Goal: Transaction & Acquisition: Book appointment/travel/reservation

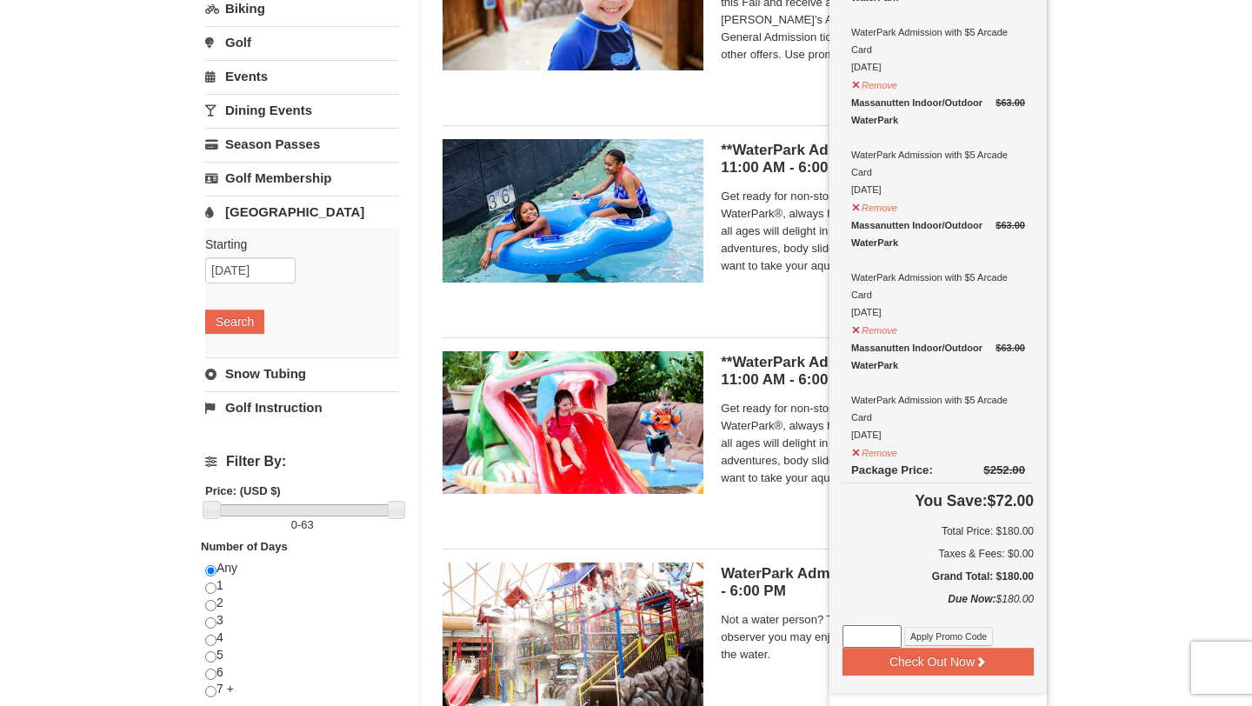
scroll to position [261, 0]
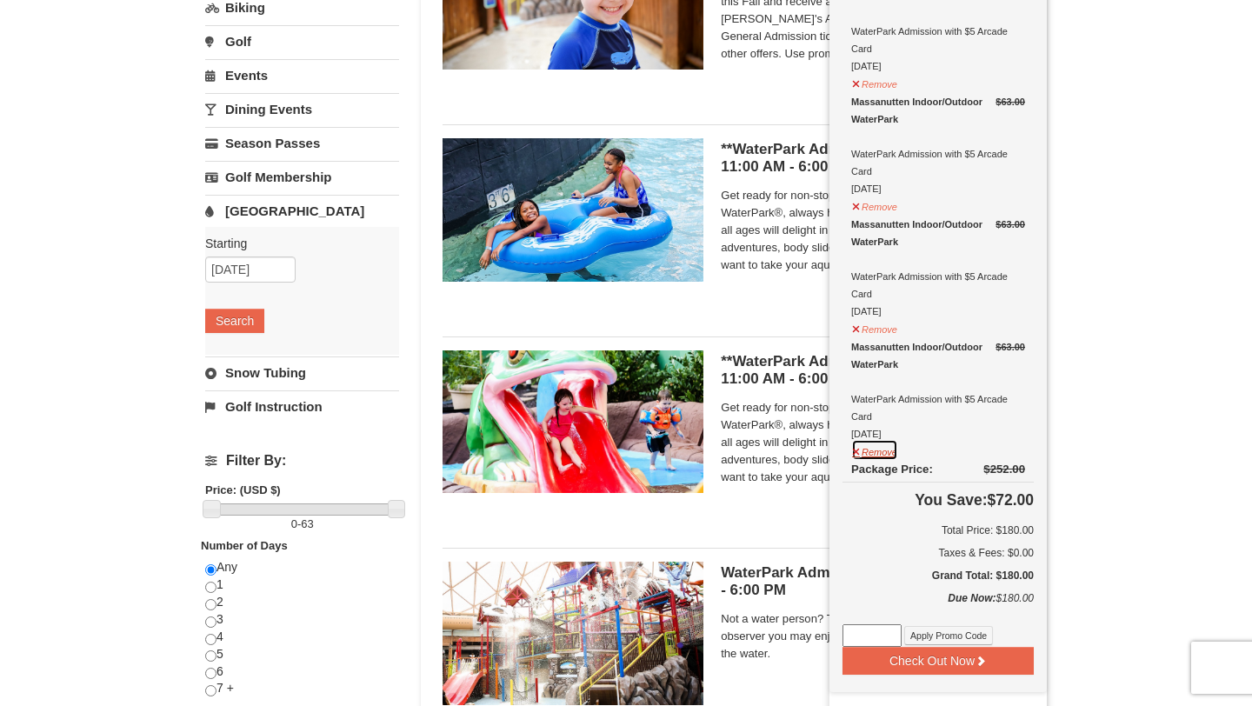
click at [854, 451] on button "Remove" at bounding box center [874, 450] width 47 height 22
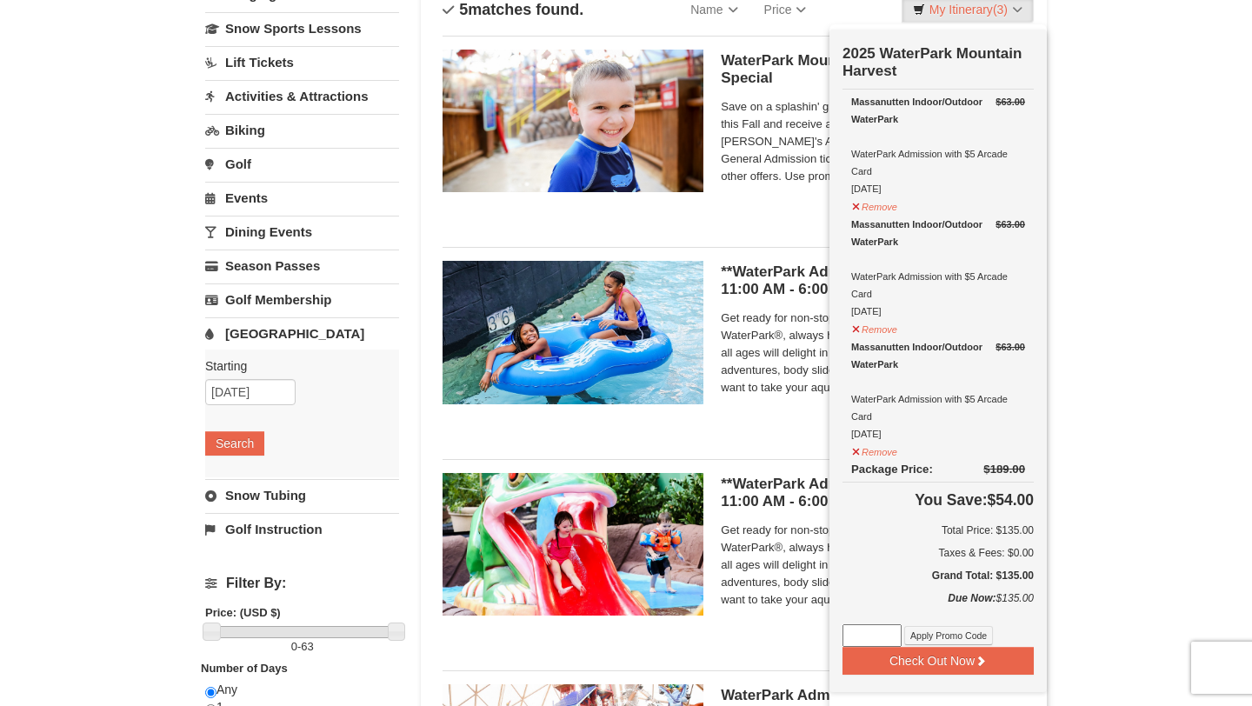
scroll to position [148, 0]
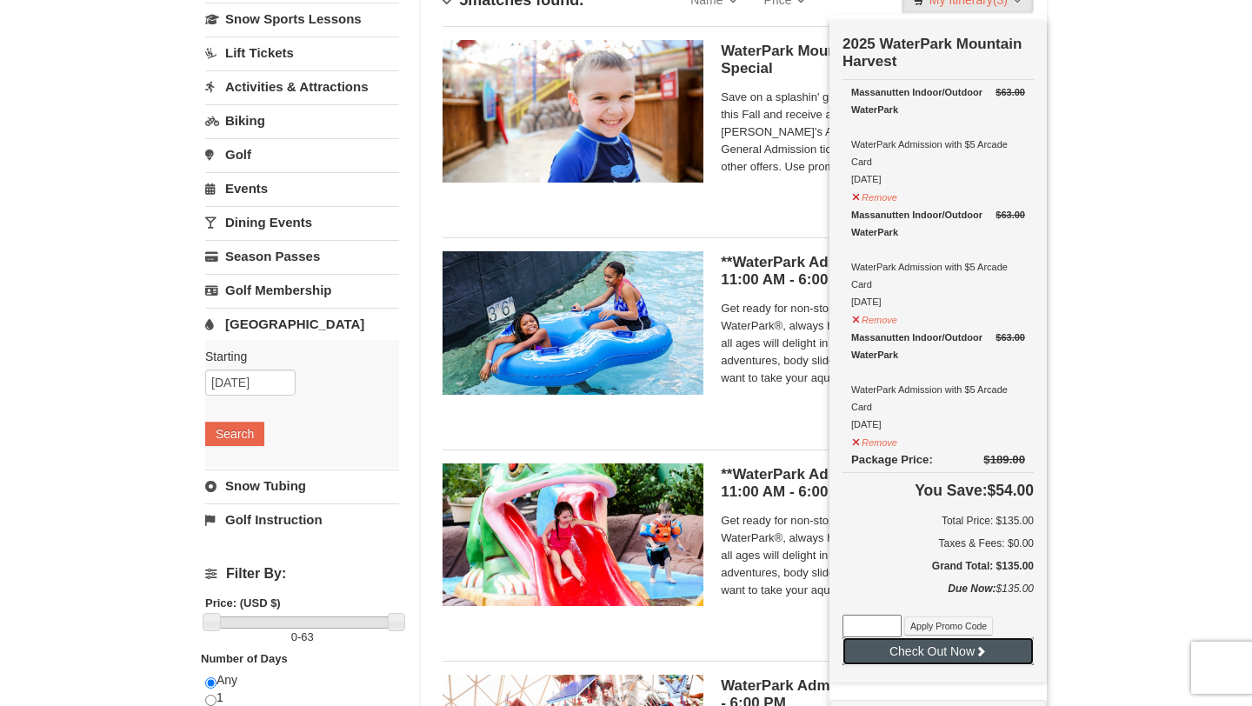
click at [944, 648] on button "Check Out Now" at bounding box center [938, 651] width 191 height 28
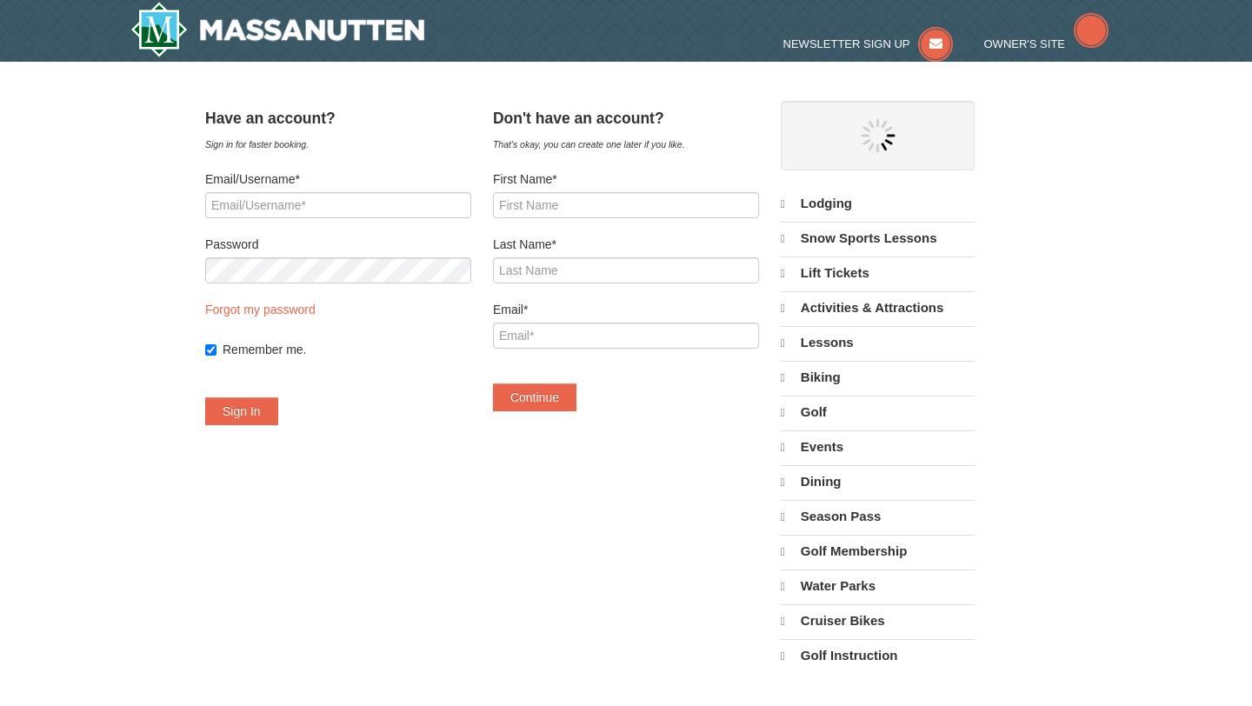
select select "10"
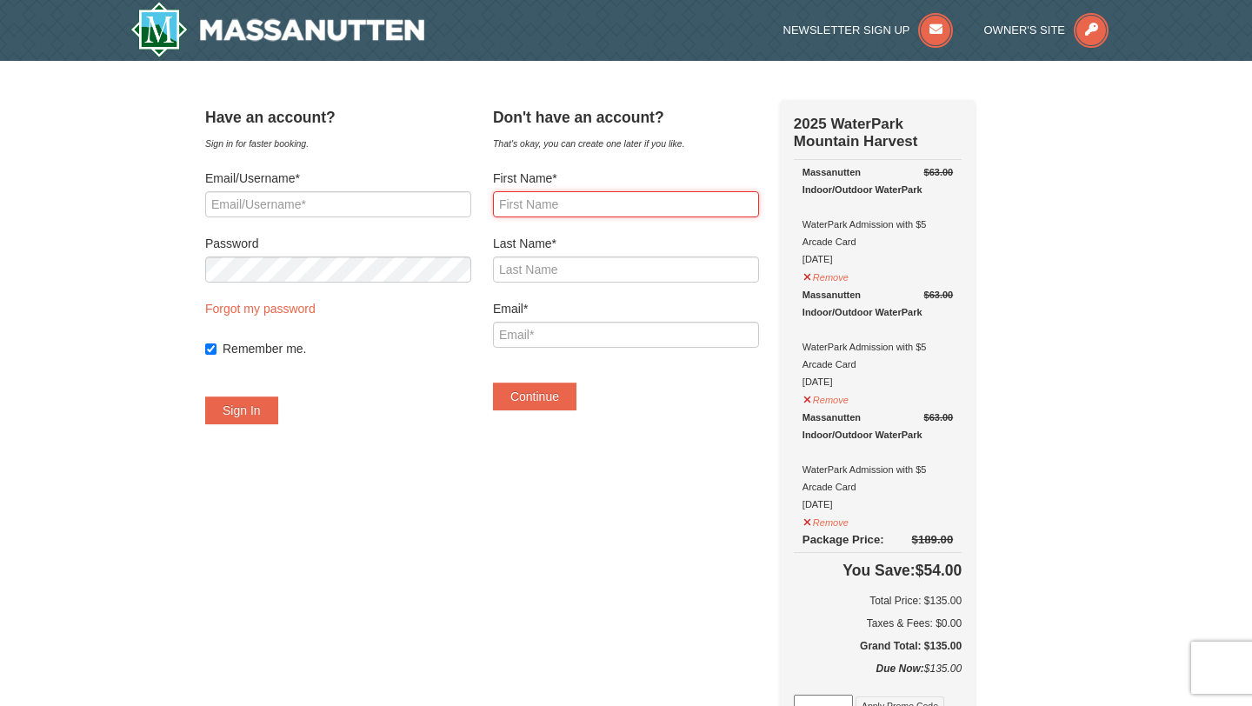
click at [530, 202] on input "First Name*" at bounding box center [626, 204] width 266 height 26
type input "Kristina"
type input "Williams"
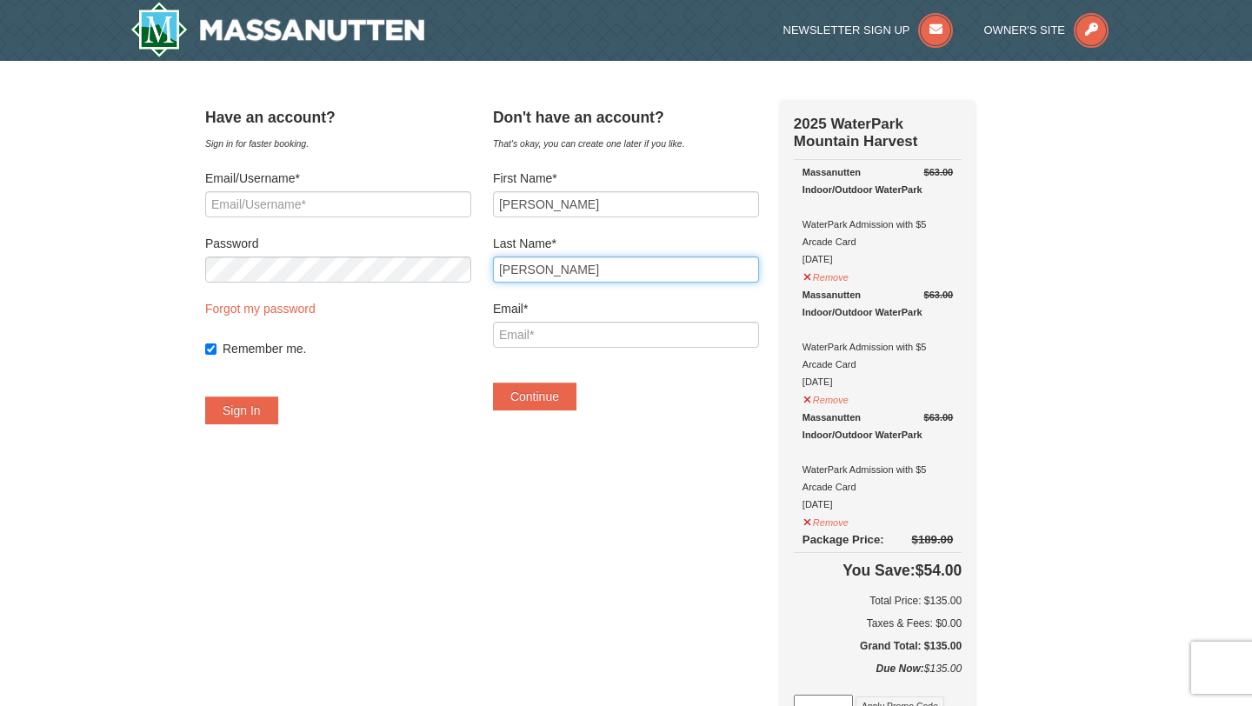
type input "[EMAIL_ADDRESS][DOMAIN_NAME]"
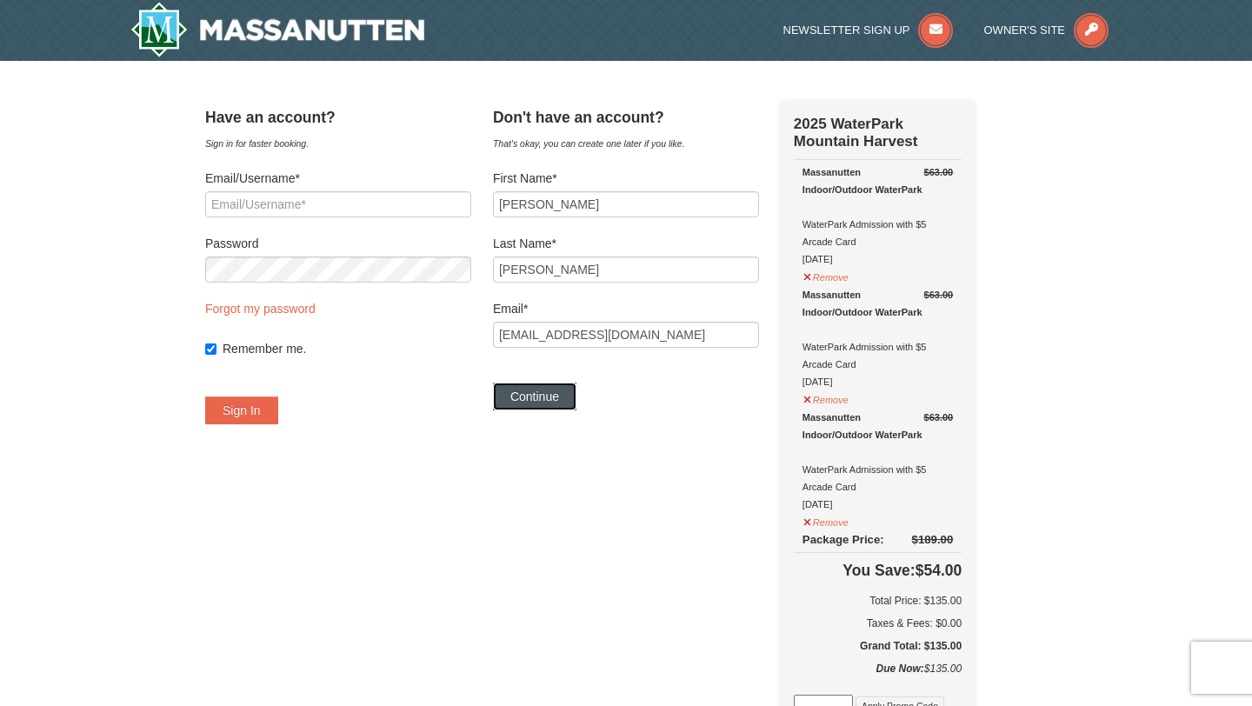
click at [550, 398] on button "Continue" at bounding box center [534, 397] width 83 height 28
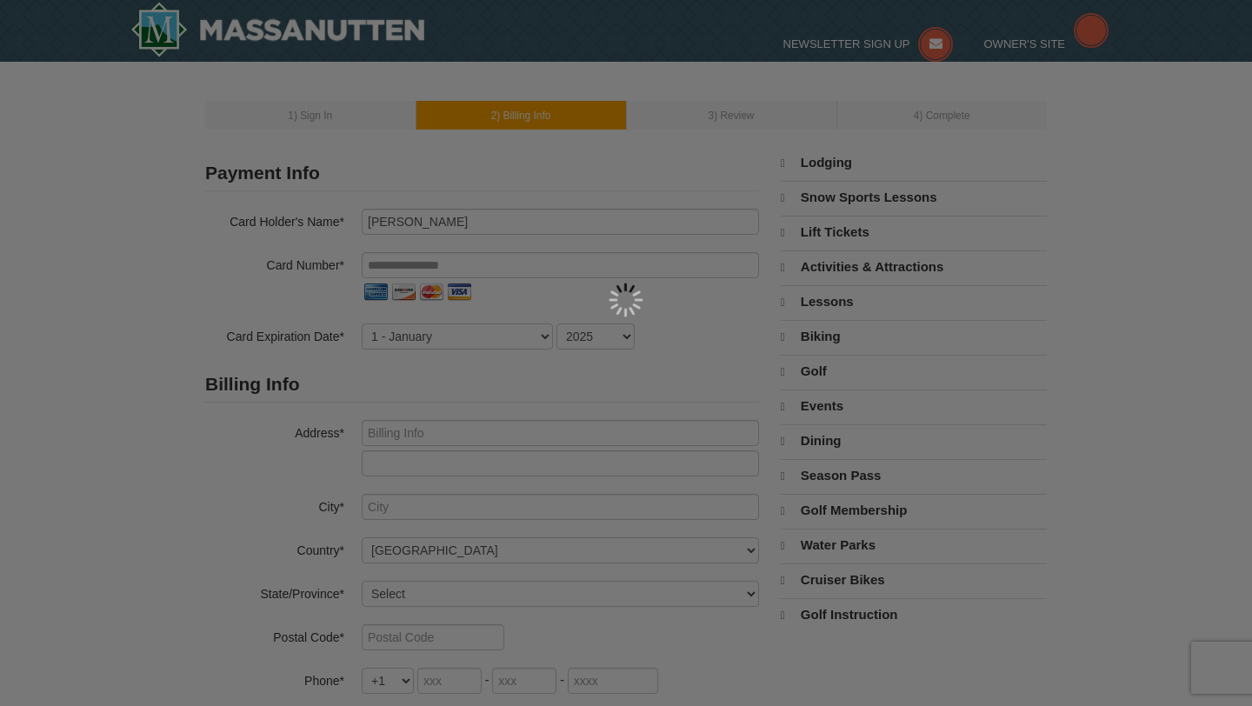
select select "10"
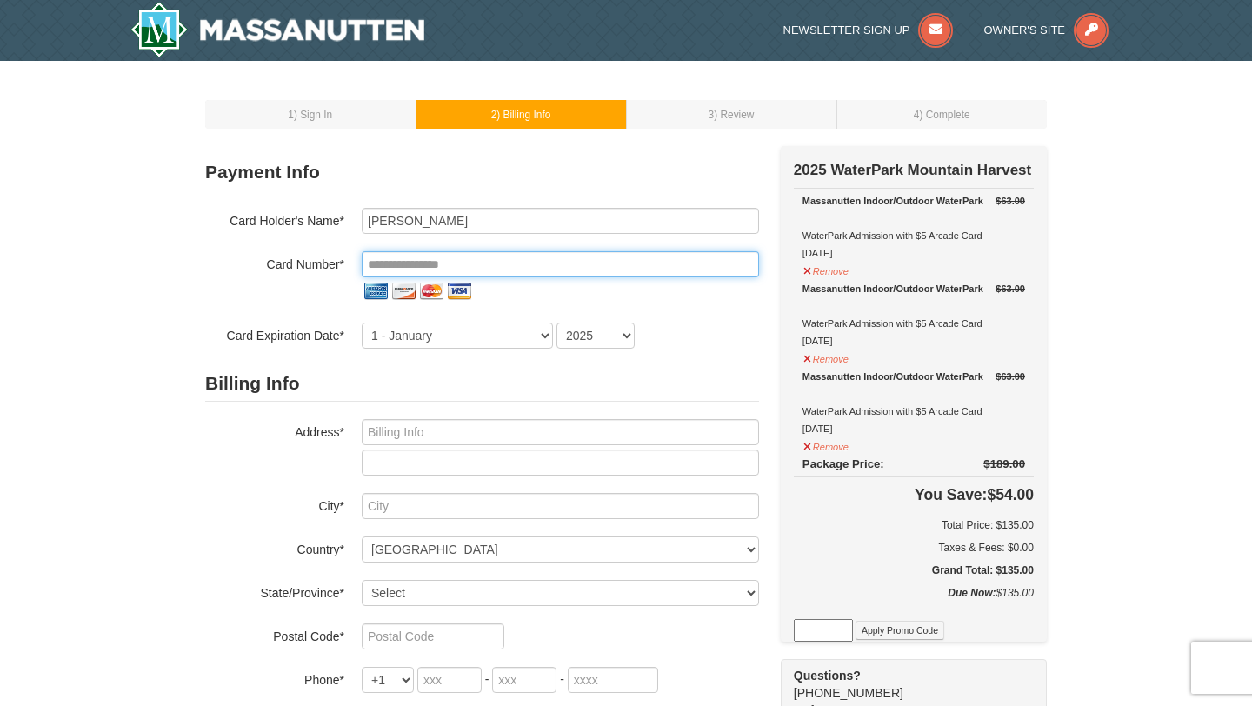
click at [463, 257] on input "tel" at bounding box center [560, 264] width 397 height 26
click at [425, 267] on input "tel" at bounding box center [560, 264] width 397 height 26
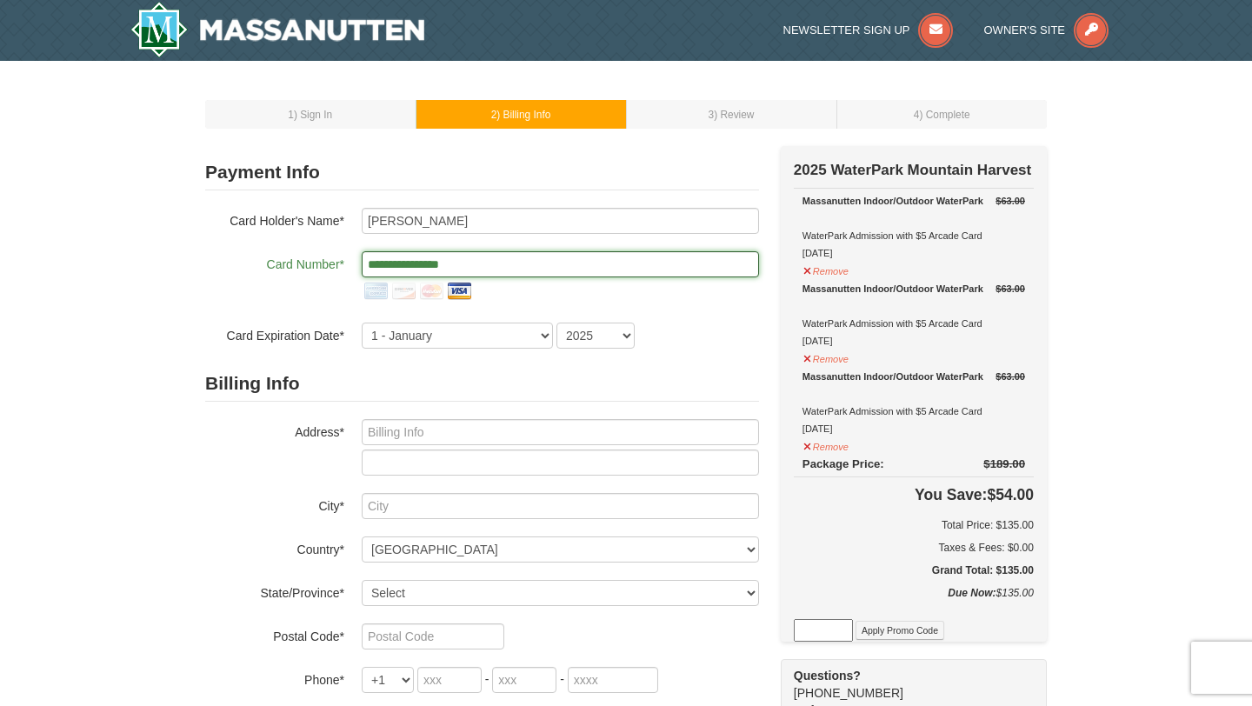
type input "**********"
click at [590, 344] on select "2025 2026 2027 2028 2029 2030 2031 2032 2033 2034" at bounding box center [596, 336] width 78 height 26
select select "2030"
click at [557, 323] on select "2025 2026 2027 2028 2029 2030 2031 2032 2033 2034" at bounding box center [596, 336] width 78 height 26
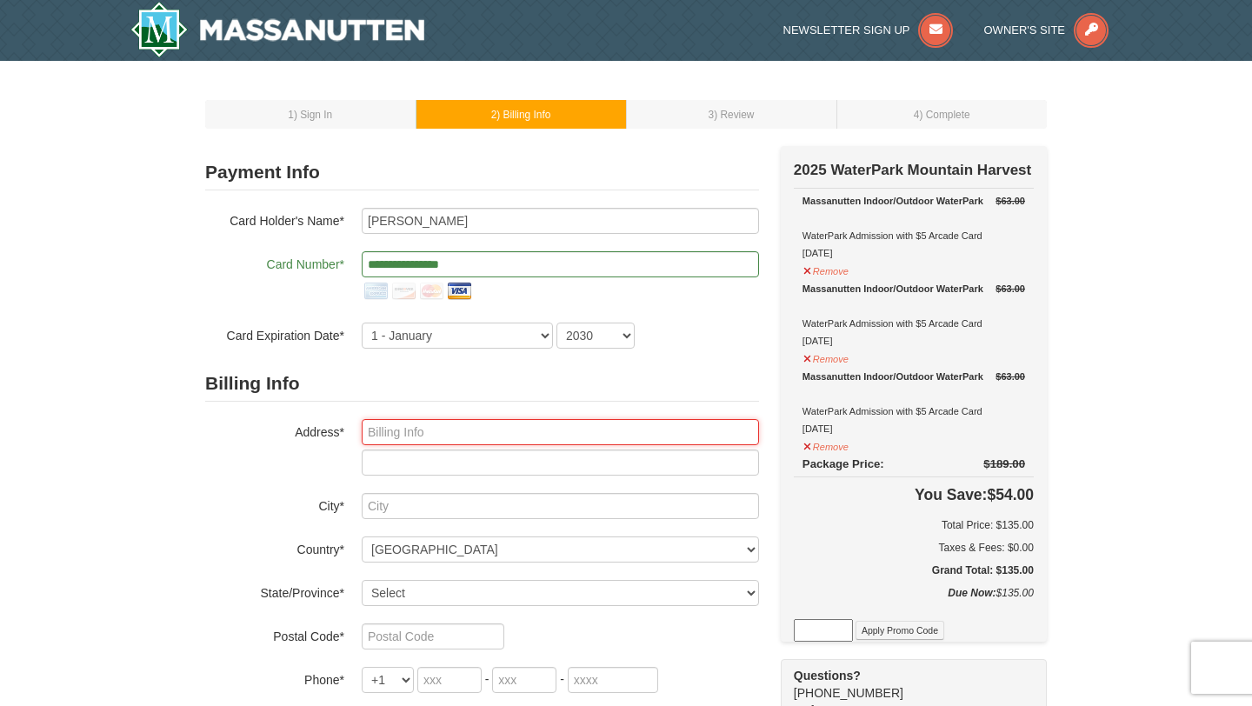
click at [425, 437] on input "text" at bounding box center [560, 432] width 397 height 26
type input "19131 Lavaga Drive"
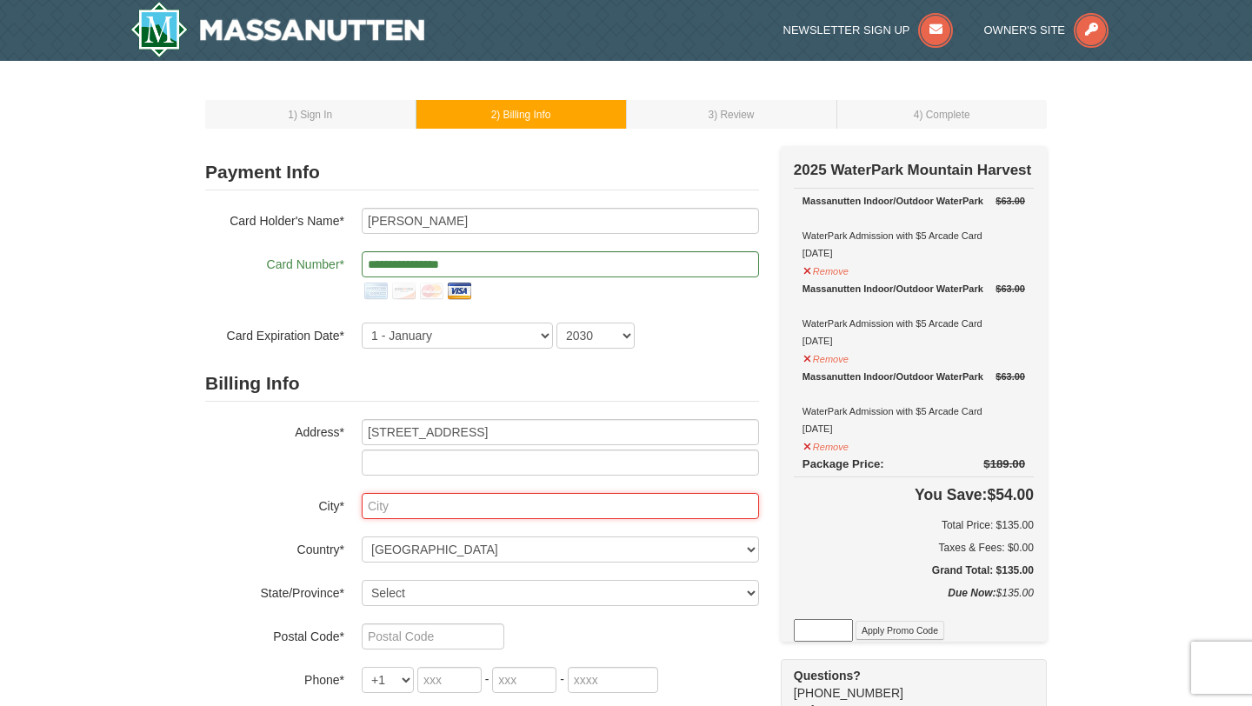
type input "Rockville"
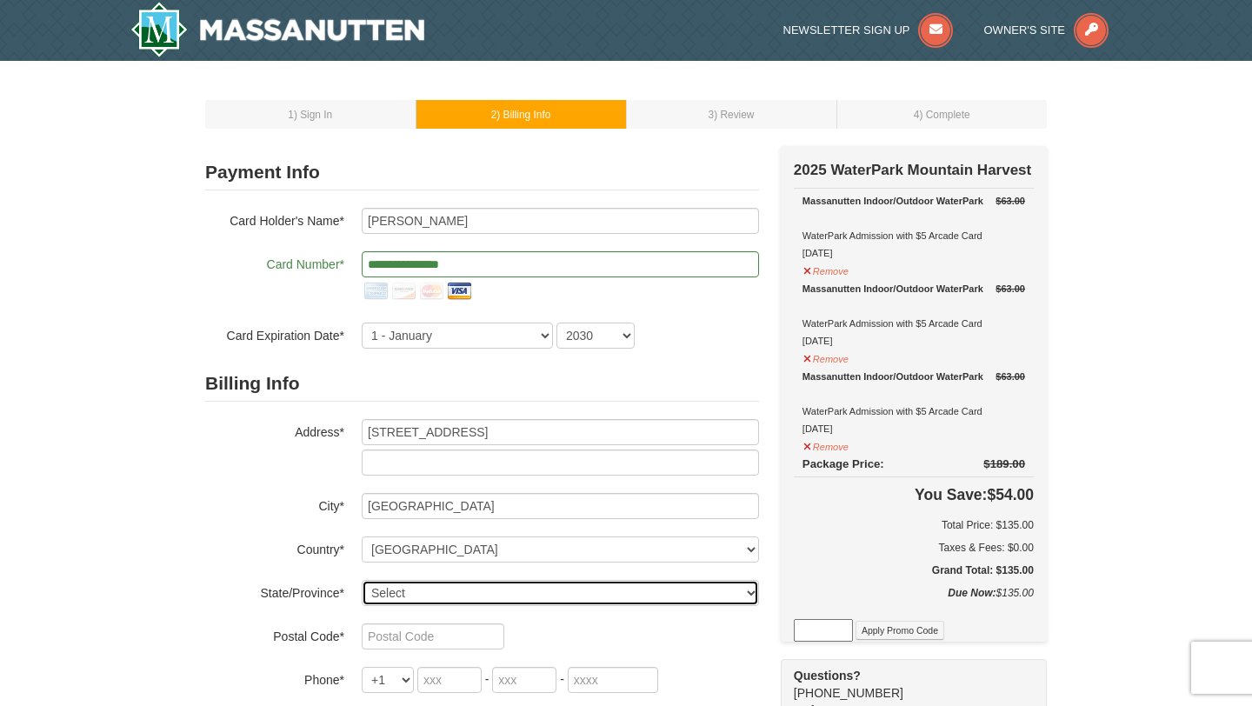
select select "VA"
type input "23146"
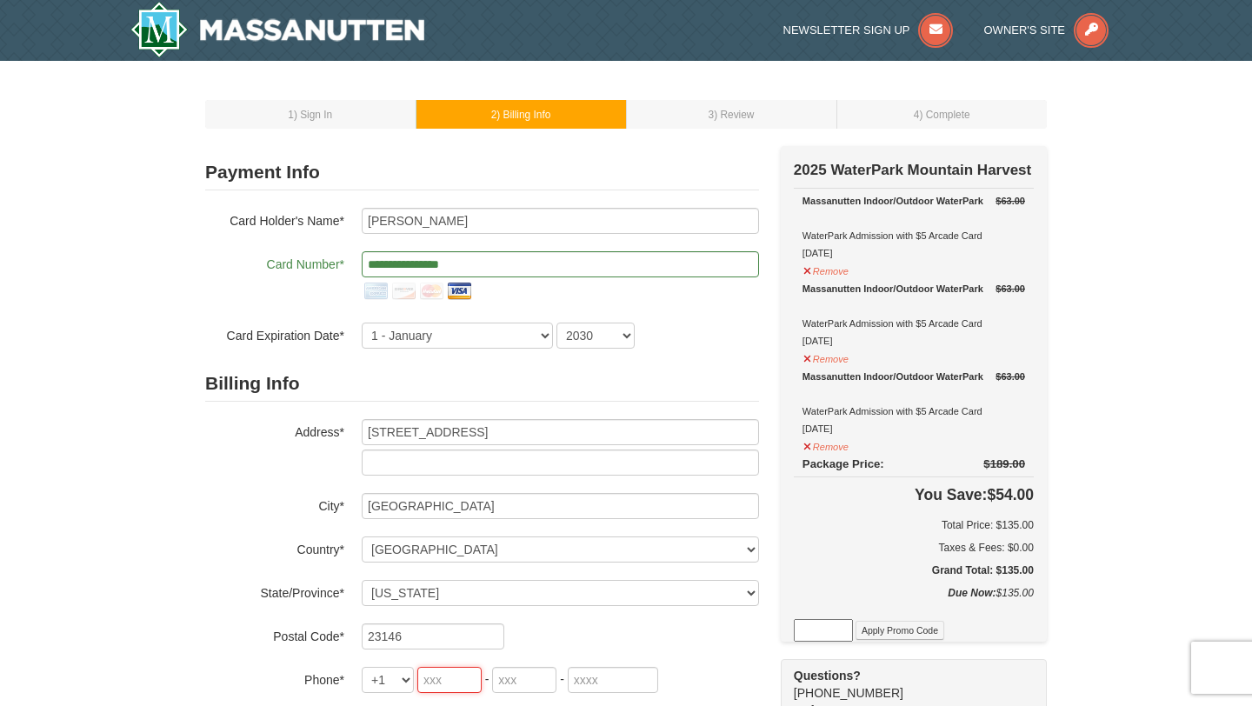
type input "720"
type input "788"
type input "6659"
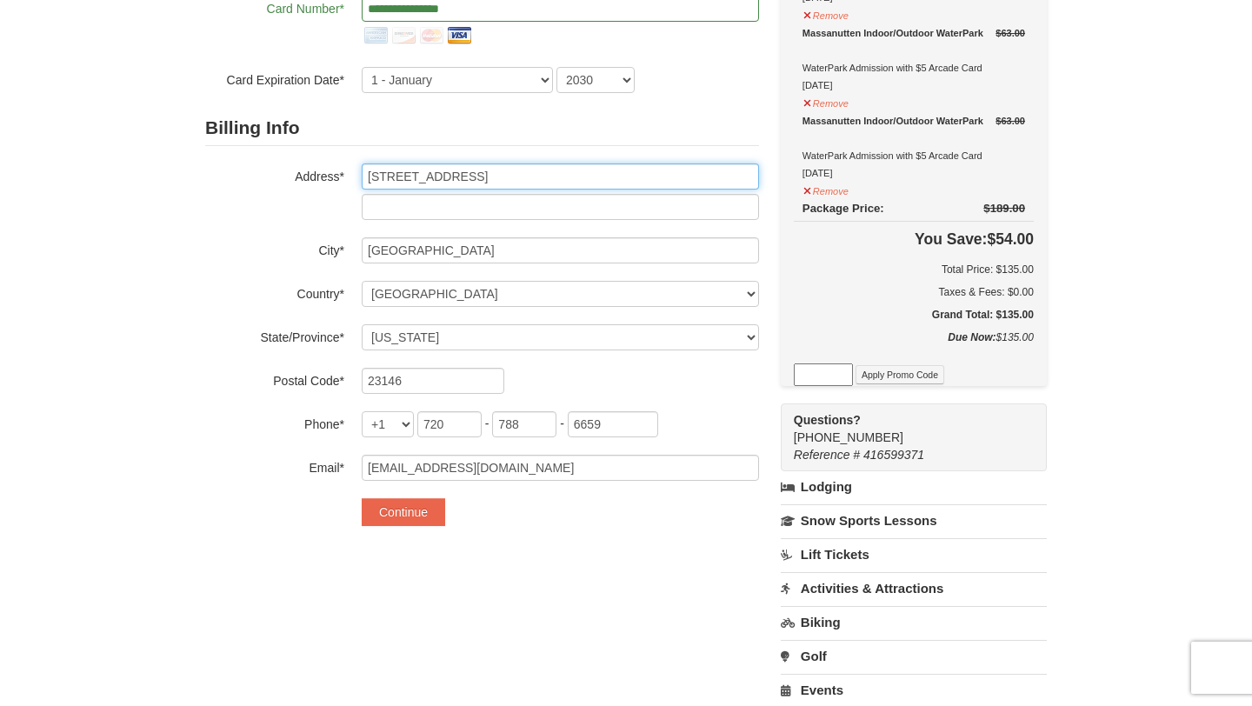
scroll to position [295, 0]
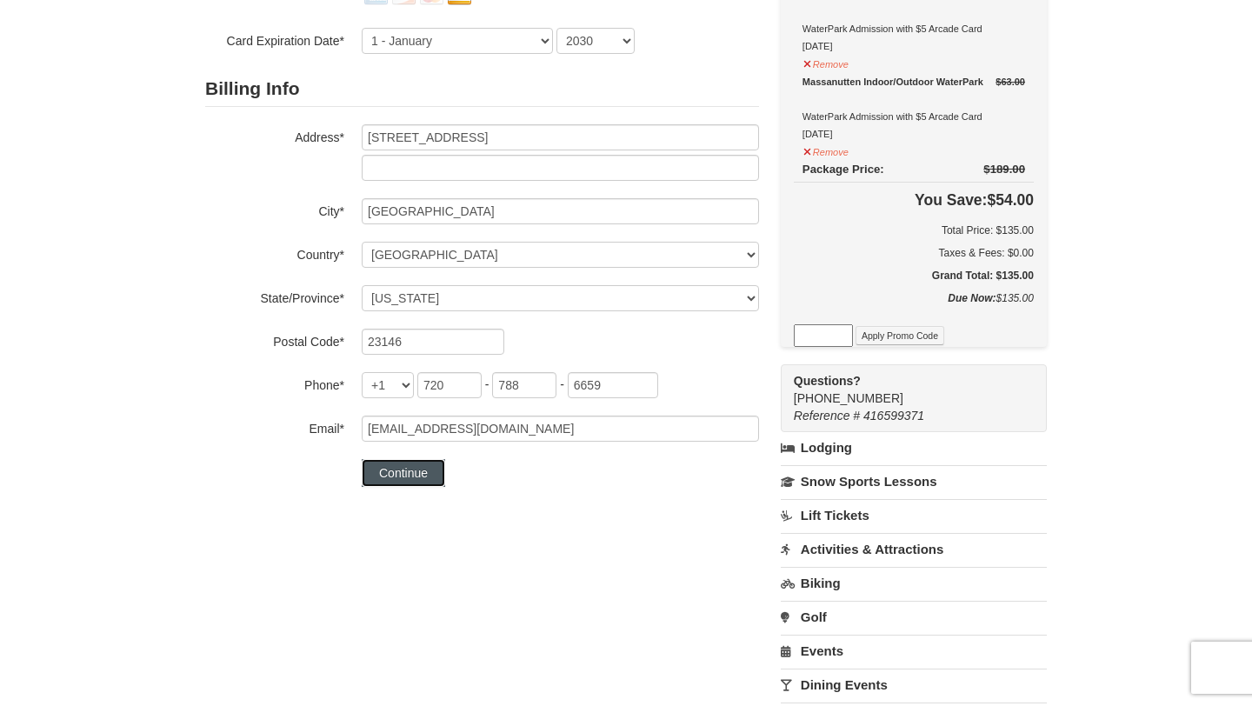
click at [387, 474] on button "Continue" at bounding box center [403, 473] width 83 height 28
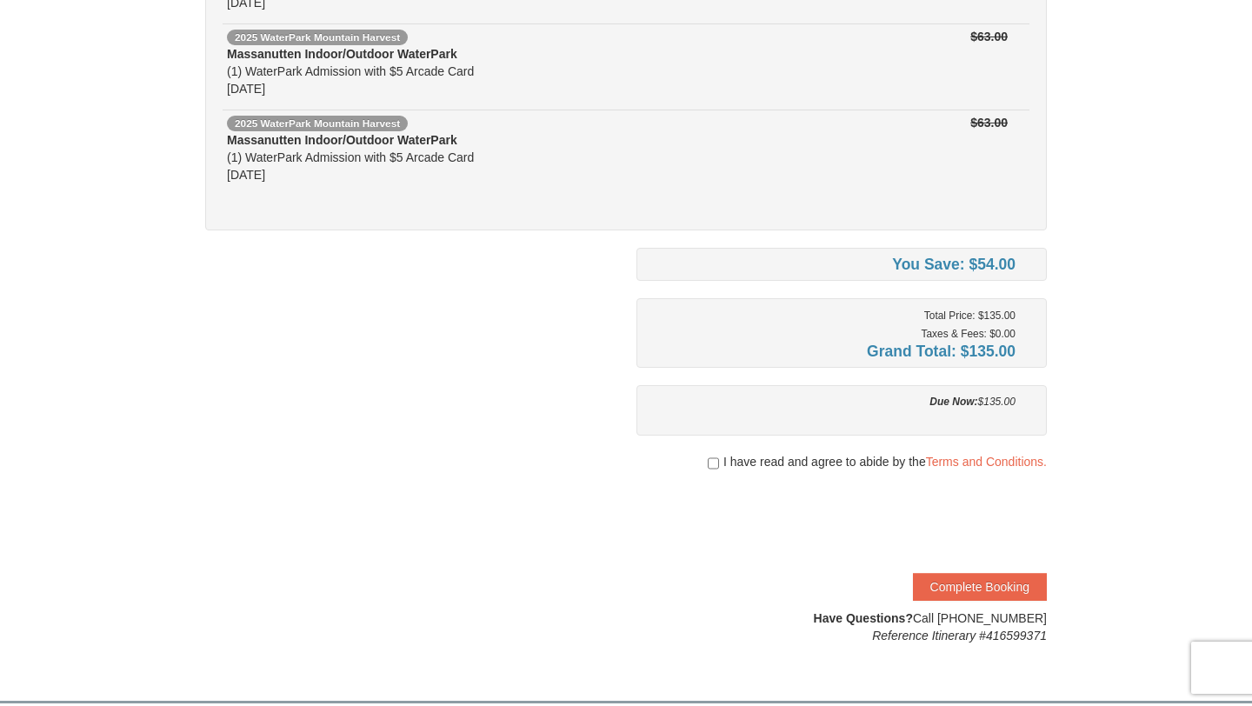
scroll to position [262, 0]
click at [972, 465] on link "Terms and Conditions." at bounding box center [986, 461] width 121 height 14
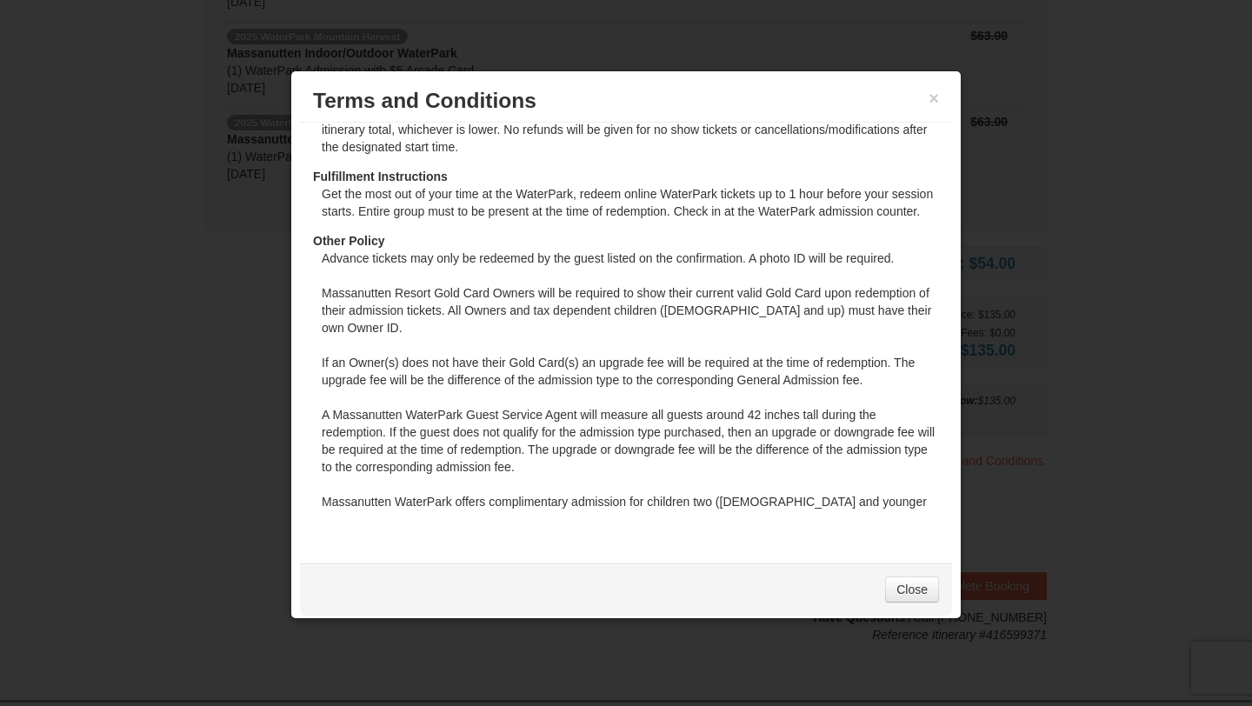
scroll to position [159, 0]
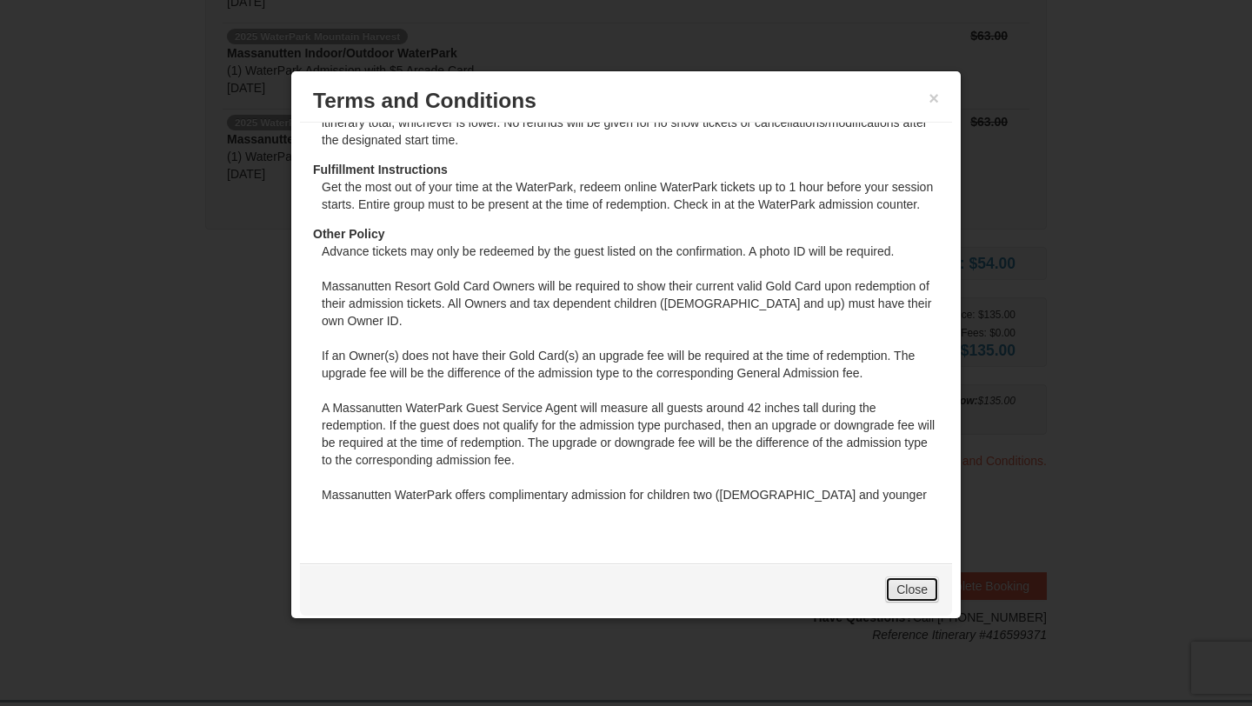
click at [920, 588] on link "Close" at bounding box center [912, 590] width 54 height 26
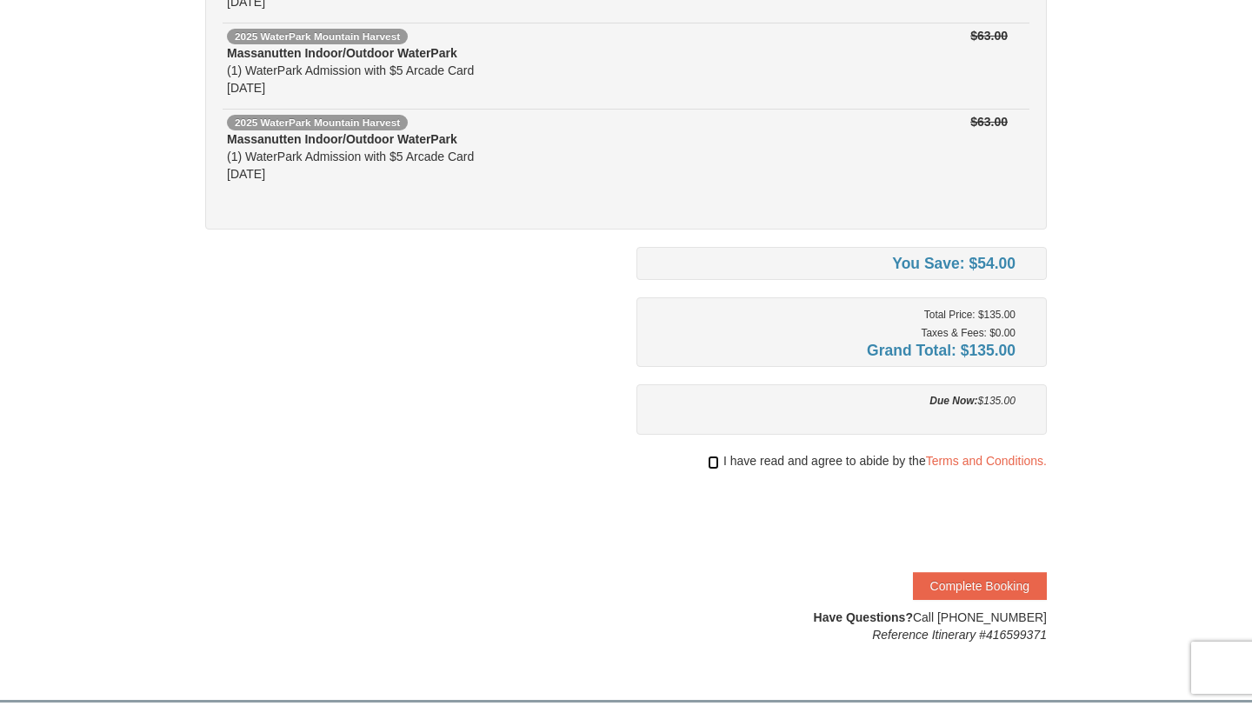
click at [712, 464] on input "checkbox" at bounding box center [713, 463] width 11 height 14
checkbox input "true"
click at [1012, 584] on button "Complete Booking" at bounding box center [980, 586] width 134 height 28
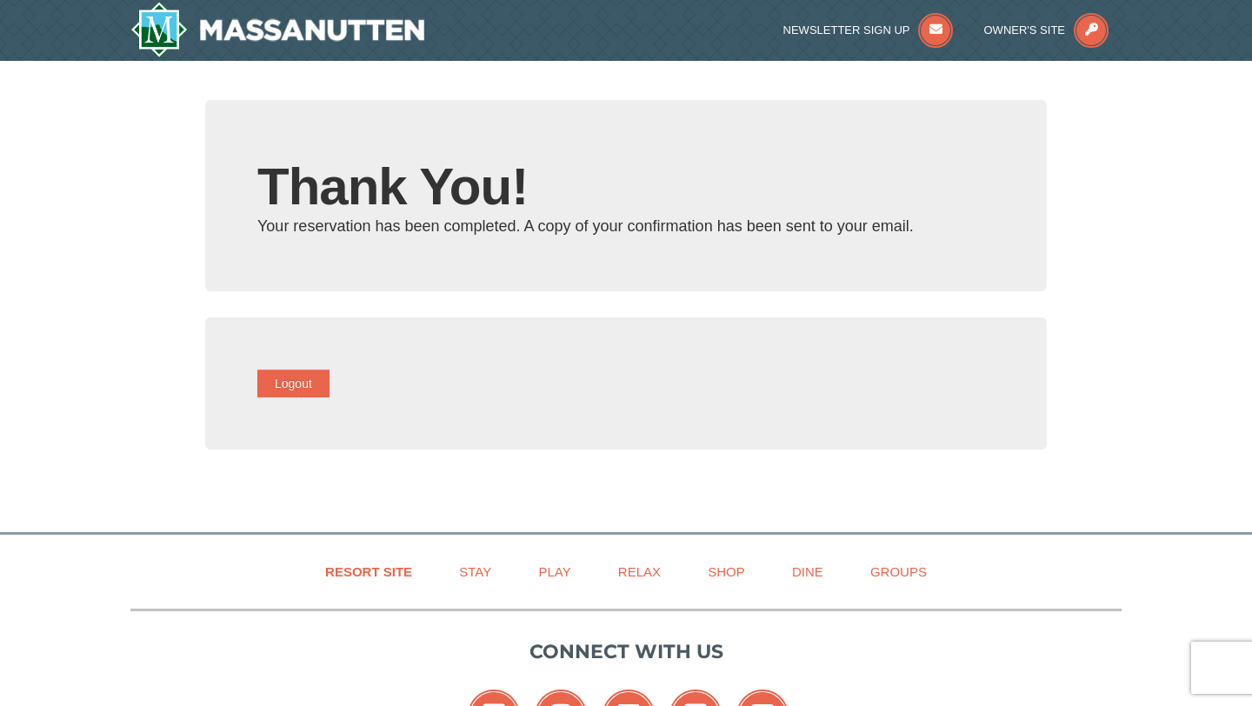
type input "[EMAIL_ADDRESS][DOMAIN_NAME]"
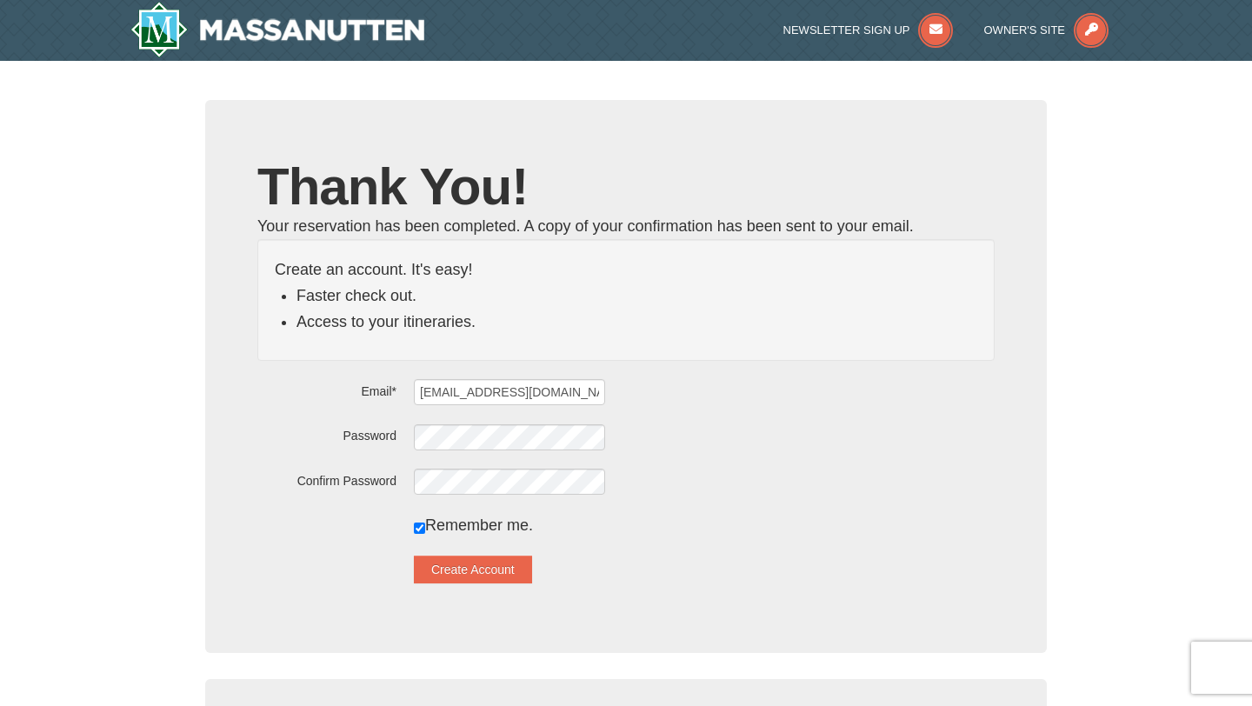
click at [357, 568] on div "Create Account" at bounding box center [625, 570] width 737 height 28
click at [459, 571] on button "Create Account" at bounding box center [473, 570] width 118 height 28
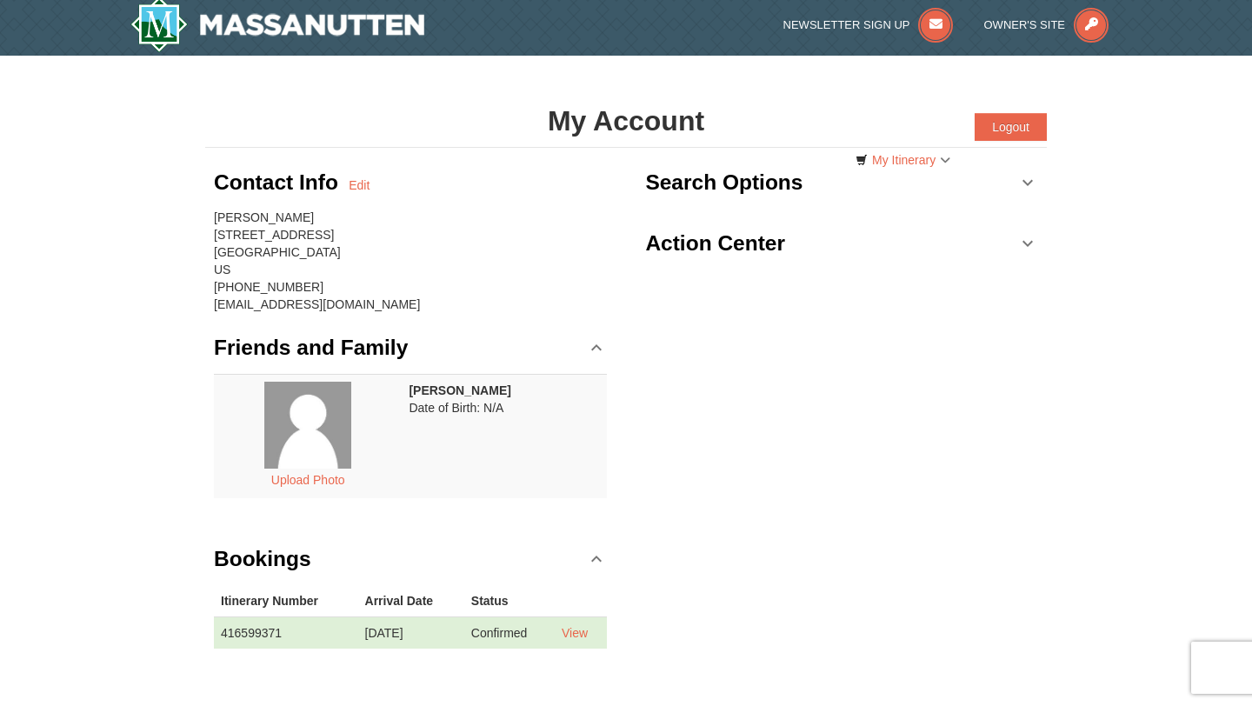
scroll to position [2, 0]
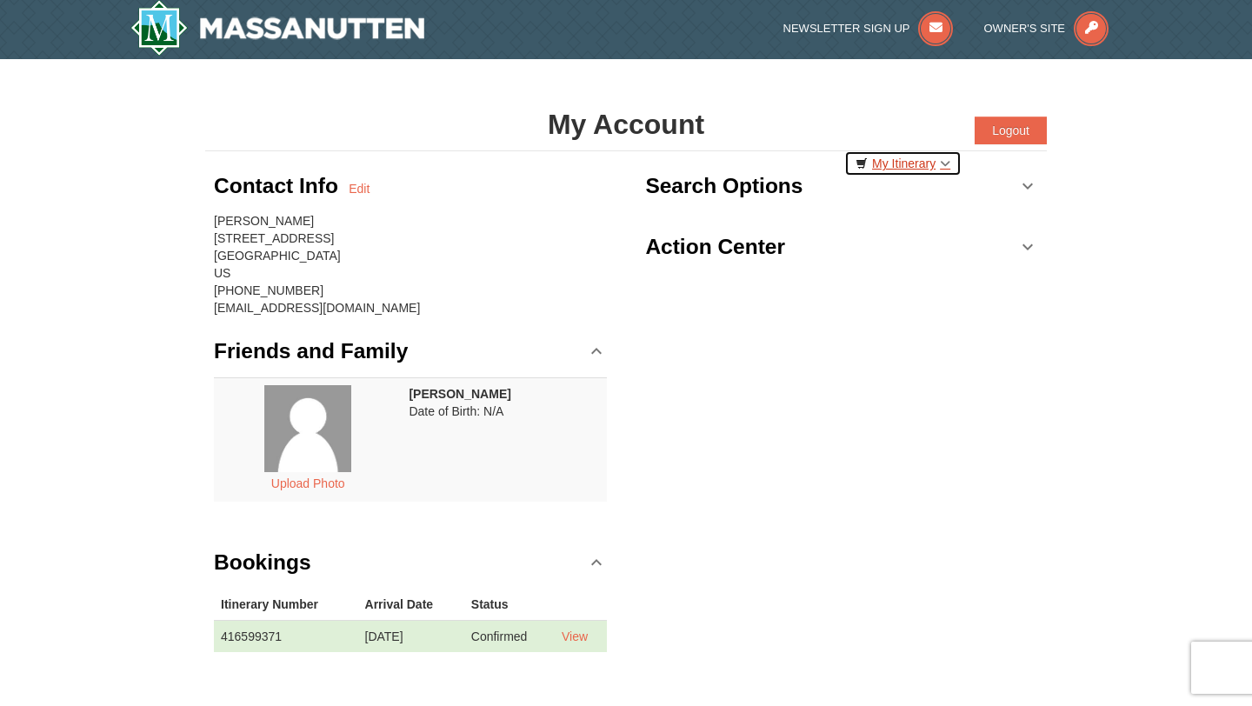
click at [921, 161] on link "My Itinerary" at bounding box center [902, 163] width 117 height 26
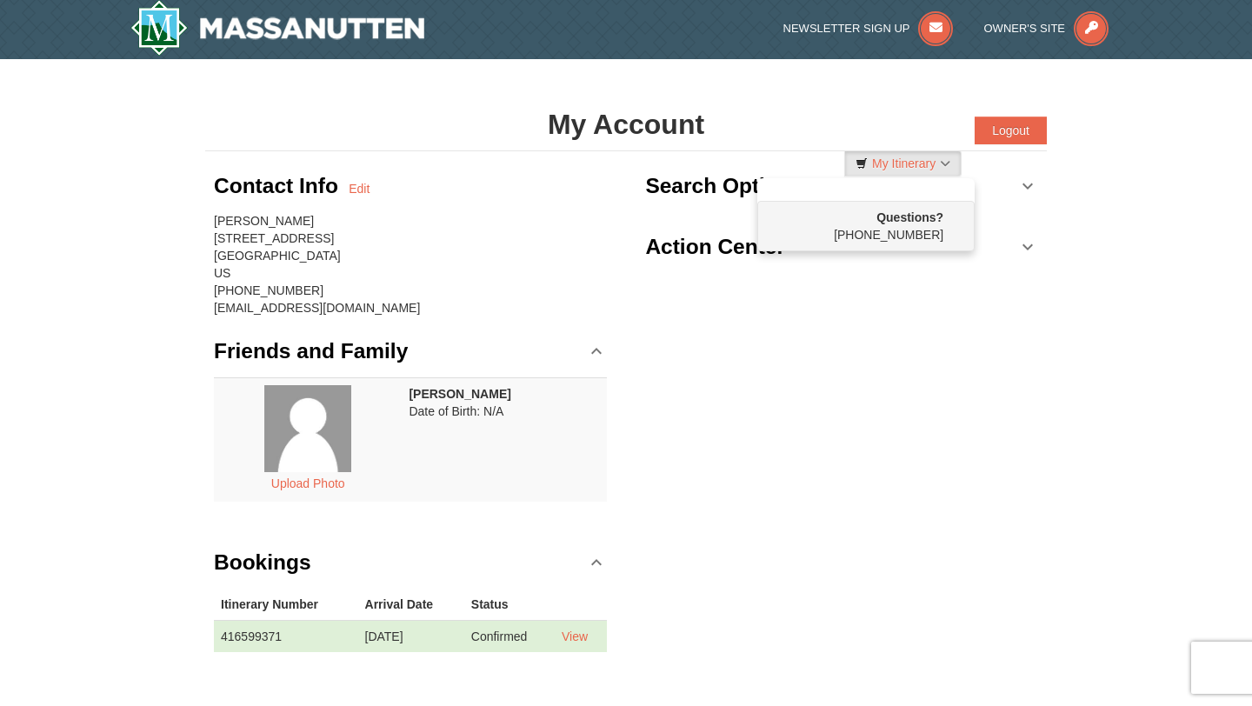
click at [851, 386] on div "Contact Info Edit [PERSON_NAME] [STREET_ADDRESS] [PHONE_NUMBER] [EMAIL_ADDRESS]…" at bounding box center [626, 419] width 842 height 536
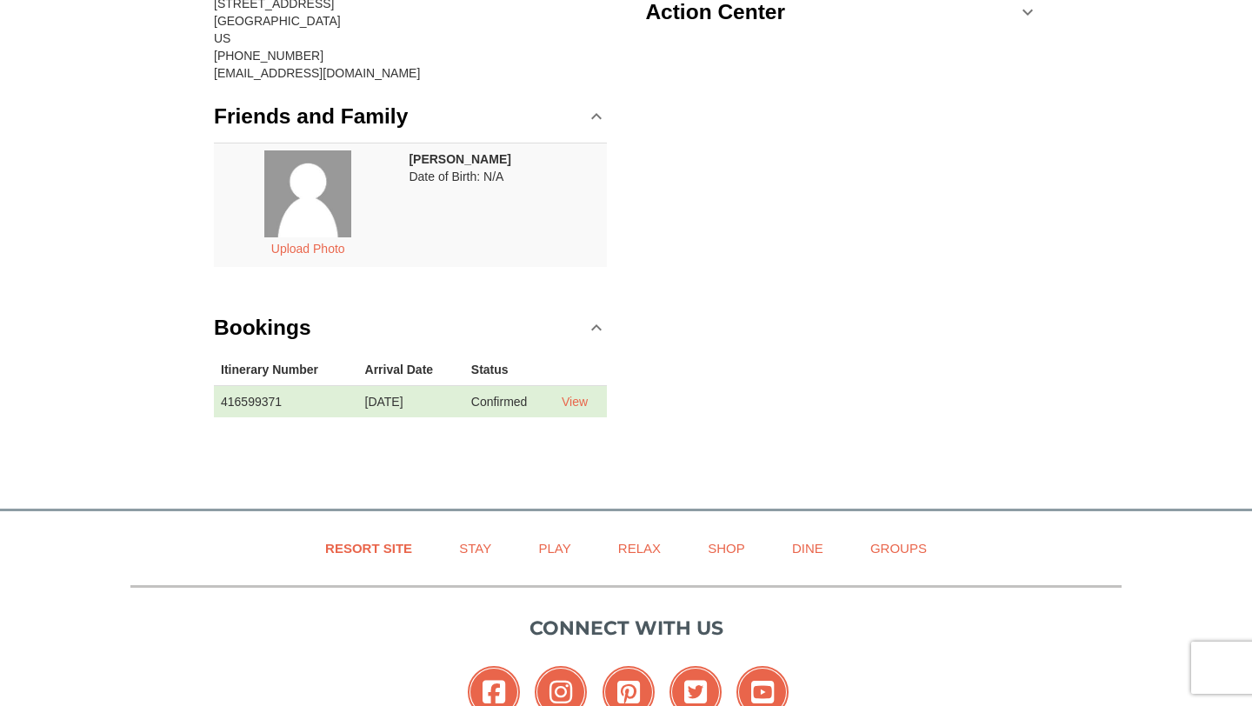
scroll to position [0, 0]
